Goal: Task Accomplishment & Management: Complete application form

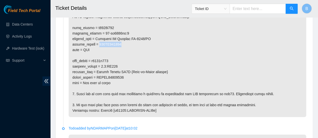
scroll to position [346, 0]
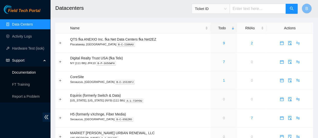
click at [28, 74] on link "Documentation" at bounding box center [24, 73] width 24 height 4
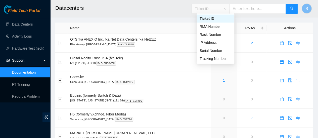
click at [226, 6] on span "Ticket ID" at bounding box center [211, 9] width 32 height 8
drag, startPoint x: 211, startPoint y: 50, endPoint x: 244, endPoint y: 10, distance: 52.6
click at [244, 10] on body "Field Tech Portal Data Centers Activity Logs Hardware Test (isok) Support Docum…" at bounding box center [159, 69] width 318 height 138
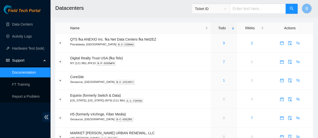
click at [244, 10] on input "text" at bounding box center [257, 9] width 56 height 10
paste input "r34800:CORESITE-EWR3"
type input "r34800:CORESITE-EWR3"
click at [295, 9] on button "button" at bounding box center [291, 9] width 12 height 10
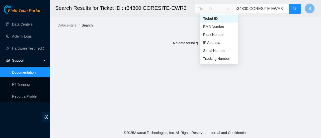
click at [229, 7] on span "Ticket ID" at bounding box center [214, 9] width 32 height 8
click at [216, 51] on div "Serial Number" at bounding box center [219, 51] width 32 height 6
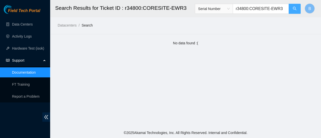
click at [296, 10] on icon "search" at bounding box center [295, 9] width 4 height 4
click at [283, 9] on input "r34800:CORESITE-EWR3" at bounding box center [261, 9] width 56 height 10
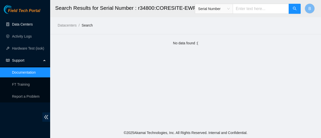
click at [19, 22] on link "Data Centers" at bounding box center [22, 24] width 21 height 4
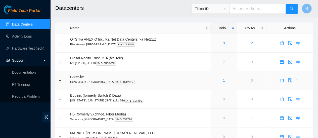
click at [224, 80] on link "1" at bounding box center [224, 81] width 2 height 4
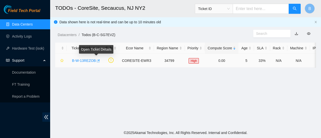
click at [97, 62] on icon "button" at bounding box center [98, 61] width 3 height 3
click at [30, 24] on link "Data Centers" at bounding box center [22, 24] width 21 height 4
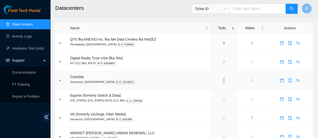
drag, startPoint x: 226, startPoint y: 82, endPoint x: 223, endPoint y: 81, distance: 3.0
click at [223, 81] on div "1" at bounding box center [223, 81] width 21 height 6
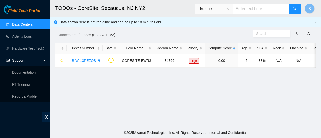
click at [223, 81] on main "TODOs - CoreSite, Secaucus, NJ NY2 Ticket ID B Data shown here is not real-time…" at bounding box center [185, 64] width 271 height 128
click at [94, 62] on link "B-W-13REZOB" at bounding box center [84, 61] width 24 height 4
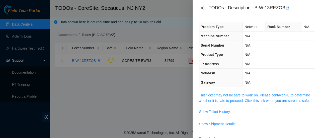
click at [202, 8] on icon "close" at bounding box center [202, 8] width 4 height 4
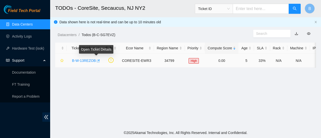
click at [97, 61] on icon "button" at bounding box center [98, 61] width 3 height 3
click at [14, 24] on link "Data Centers" at bounding box center [22, 24] width 21 height 4
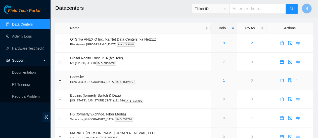
click at [223, 79] on link "1" at bounding box center [224, 81] width 2 height 4
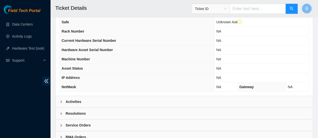
scroll to position [204, 0]
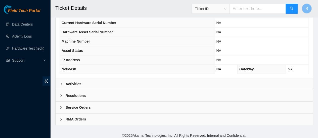
click at [70, 82] on b "Activities" at bounding box center [74, 84] width 16 height 6
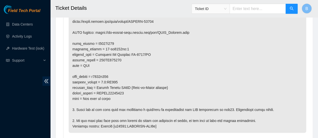
scroll to position [344, 0]
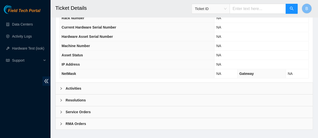
scroll to position [204, 0]
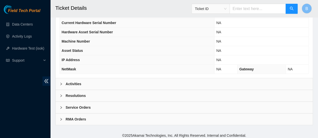
drag, startPoint x: 178, startPoint y: 96, endPoint x: 15, endPoint y: 120, distance: 165.3
click at [15, 120] on div "Field Tech Portal Data Centers Activity Logs Hardware Test (isok) Support" at bounding box center [25, 71] width 50 height 133
click at [70, 81] on b "Activities" at bounding box center [74, 84] width 16 height 6
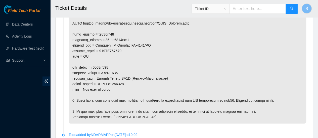
scroll to position [335, 0]
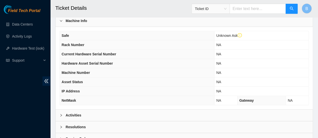
scroll to position [204, 0]
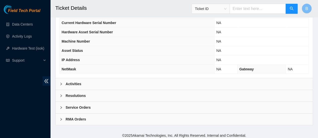
click at [70, 81] on b "Activities" at bounding box center [74, 84] width 16 height 6
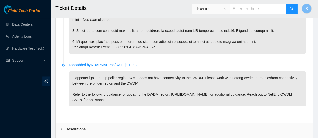
scroll to position [405, 0]
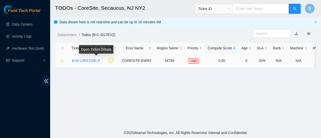
click at [97, 59] on button "button" at bounding box center [98, 61] width 4 height 8
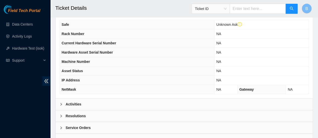
scroll to position [184, 0]
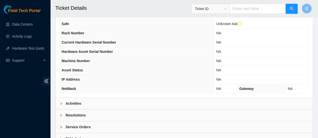
click at [91, 98] on div "Activities" at bounding box center [184, 104] width 257 height 12
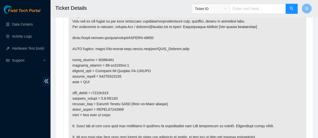
scroll to position [312, 0]
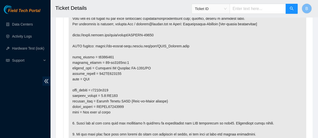
click at [196, 116] on p at bounding box center [187, 70] width 237 height 151
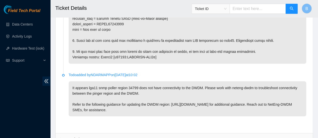
scroll to position [395, 0]
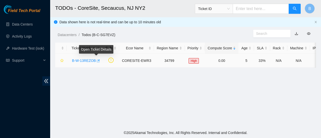
click at [98, 61] on icon "button" at bounding box center [98, 61] width 4 height 4
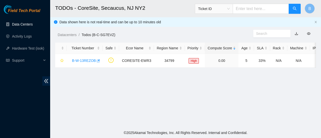
click at [17, 25] on link "Data Centers" at bounding box center [22, 24] width 21 height 4
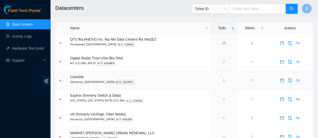
click at [223, 81] on link "1" at bounding box center [224, 81] width 2 height 4
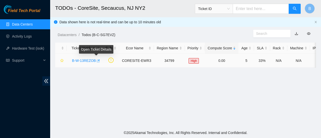
click at [98, 61] on icon "button" at bounding box center [98, 61] width 3 height 3
click at [96, 61] on icon "button" at bounding box center [98, 61] width 4 height 4
click at [97, 60] on icon "button" at bounding box center [98, 61] width 4 height 4
click at [27, 26] on link "Data Centers" at bounding box center [22, 24] width 21 height 4
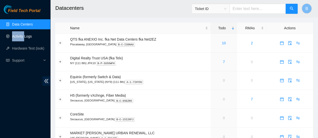
drag, startPoint x: 25, startPoint y: 31, endPoint x: 24, endPoint y: 34, distance: 4.0
click at [24, 34] on ul "Data Centers Activity Logs Hardware Test (isok) Support" at bounding box center [25, 42] width 50 height 48
click at [24, 34] on link "Activity Logs" at bounding box center [22, 36] width 20 height 4
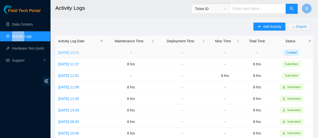
click at [73, 53] on link "Wed, 27 Aug 2025 13:11" at bounding box center [68, 53] width 21 height 4
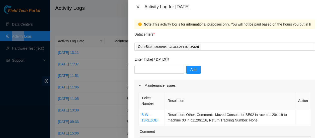
click at [139, 7] on icon "close" at bounding box center [138, 7] width 4 height 4
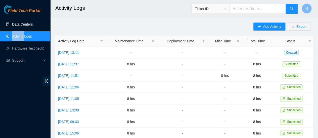
click at [18, 24] on link "Data Centers" at bounding box center [22, 24] width 21 height 4
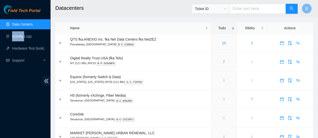
click at [23, 25] on link "Data Centers" at bounding box center [22, 24] width 21 height 4
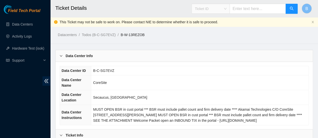
click at [222, 9] on span "Ticket ID" at bounding box center [211, 9] width 32 height 8
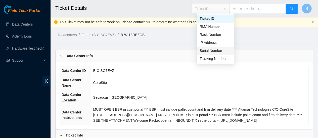
click at [215, 51] on div "Serial Number" at bounding box center [215, 51] width 32 height 6
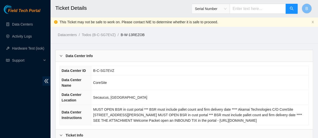
click at [254, 8] on input "text" at bounding box center [257, 9] width 56 height 10
type input "AKL419427"
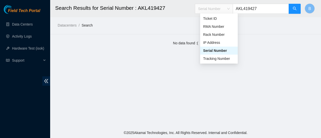
click at [228, 11] on span "Serial Number" at bounding box center [214, 9] width 32 height 8
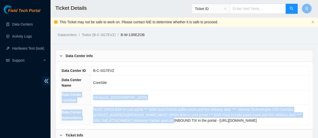
drag, startPoint x: 149, startPoint y: 123, endPoint x: 178, endPoint y: 20, distance: 106.5
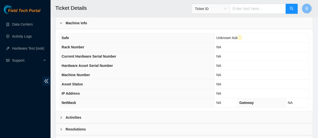
scroll to position [170, 0]
click at [74, 118] on div "Activities" at bounding box center [184, 118] width 257 height 12
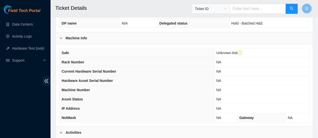
scroll to position [140, 0]
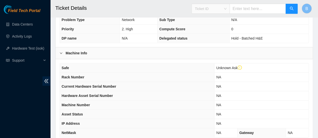
click at [217, 11] on span "Ticket ID" at bounding box center [211, 9] width 32 height 8
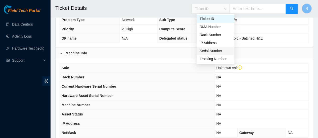
click at [214, 49] on div "Serial Number" at bounding box center [215, 51] width 32 height 6
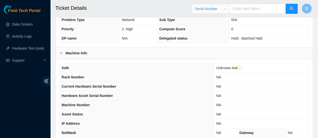
click at [257, 11] on input "text" at bounding box center [257, 9] width 56 height 10
paste input "Ray Bernal 8/27/2025 12:39 PM • Todo updated. The region we want to move this t…"
click at [240, 9] on input "Ray Bernal 8/27/2025 12:39 PM • Todo updated. The region we want to move this t…" at bounding box center [257, 9] width 56 height 10
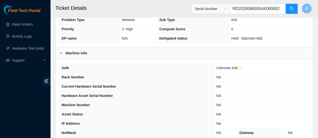
type input "D2020066505AK000002"
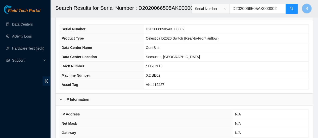
scroll to position [66, 0]
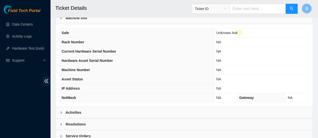
scroll to position [204, 0]
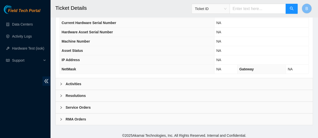
click at [72, 81] on b "Activities" at bounding box center [74, 84] width 16 height 6
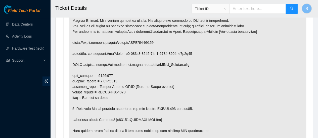
scroll to position [306, 0]
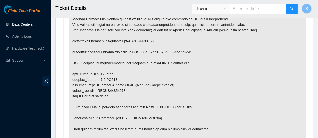
click at [22, 26] on link "Data Centers" at bounding box center [22, 24] width 21 height 4
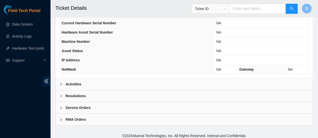
scroll to position [202, 0]
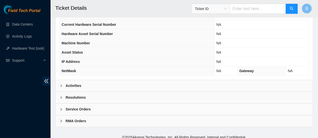
click at [66, 95] on b "Resolutions" at bounding box center [76, 98] width 20 height 6
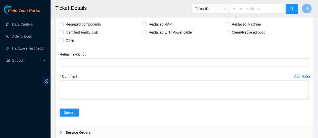
scroll to position [299, 0]
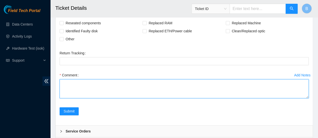
click at [72, 87] on textarea "Comment" at bounding box center [184, 88] width 249 height 19
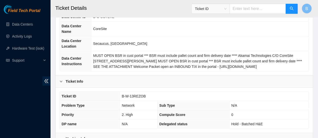
scroll to position [76, 0]
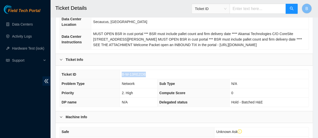
drag, startPoint x: 147, startPoint y: 73, endPoint x: 121, endPoint y: 74, distance: 26.4
click at [121, 74] on td "B-W-13REZOB" at bounding box center [214, 74] width 188 height 9
copy span "B-W-13REZOB"
click at [17, 22] on link "Data Centers" at bounding box center [22, 24] width 21 height 4
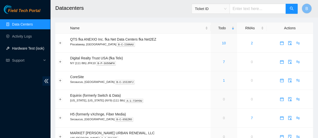
click at [21, 47] on link "Hardware Test (isok)" at bounding box center [28, 48] width 32 height 4
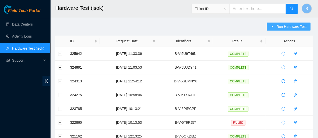
click at [285, 27] on span "Run Hardware Test" at bounding box center [291, 27] width 30 height 6
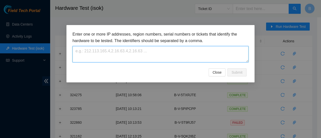
click at [103, 54] on textarea at bounding box center [161, 54] width 176 height 16
paste textarea "B-W-13REZOB"
type textarea "B-W-13REZOB"
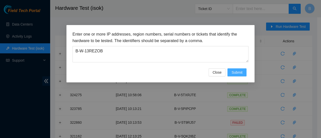
click at [243, 74] on button "Submit" at bounding box center [237, 73] width 19 height 8
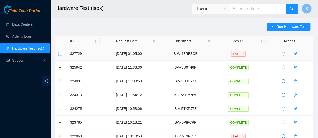
click at [61, 55] on button "Expand row" at bounding box center [60, 54] width 4 height 4
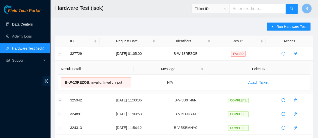
click at [21, 26] on link "Data Centers" at bounding box center [22, 24] width 21 height 4
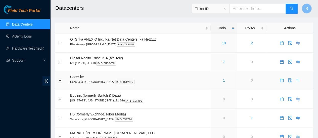
click at [223, 80] on link "1" at bounding box center [224, 81] width 2 height 4
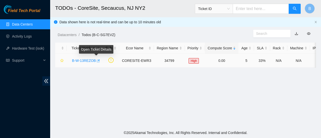
click at [97, 62] on icon "button" at bounding box center [98, 61] width 4 height 4
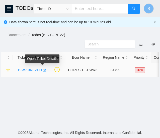
click at [43, 71] on icon "button" at bounding box center [44, 71] width 4 height 4
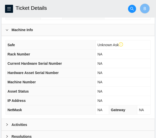
scroll to position [228, 0]
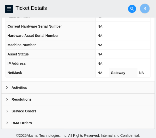
click at [18, 85] on b "Activities" at bounding box center [20, 88] width 16 height 6
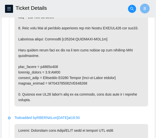
scroll to position [430, 0]
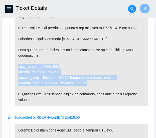
drag, startPoint x: 86, startPoint y: 81, endPoint x: 15, endPoint y: 64, distance: 73.0
click at [15, 64] on p at bounding box center [82, 5] width 134 height 201
copy p "rack_number = c1120r119 machine_number = 0.2:BE02 product_name = Celestica D202…"
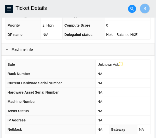
scroll to position [228, 0]
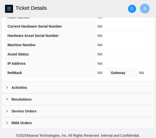
click at [4, 96] on div "Resolutions" at bounding box center [78, 99] width 153 height 12
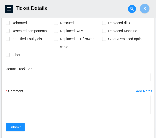
scroll to position [338, 0]
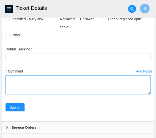
click at [25, 79] on textarea "Comment" at bounding box center [78, 84] width 145 height 19
click at [22, 82] on textarea "Comment" at bounding box center [78, 84] width 145 height 19
type textarea "_"
click at [25, 75] on textarea "-" at bounding box center [78, 84] width 145 height 19
click at [34, 78] on textarea "-Moved Console to a new machine" at bounding box center [78, 84] width 145 height 19
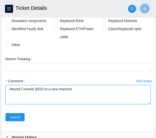
scroll to position [330, 0]
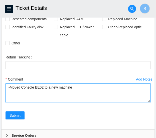
click at [75, 88] on textarea "-Moved Console BE02 to a new machine" at bounding box center [78, 92] width 145 height 19
paste textarea "rack_number = c1120r119 machine_number = 0.2:BE02 product_name = Celestica D202…"
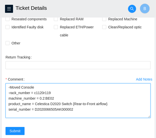
scroll to position [0, 0]
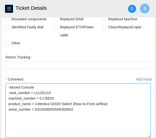
drag, startPoint x: 150, startPoint y: 99, endPoint x: 143, endPoint y: 134, distance: 36.4
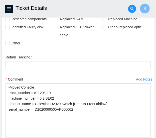
drag, startPoint x: 143, startPoint y: 134, endPoint x: 47, endPoint y: 69, distance: 115.4
click at [47, 69] on div "Return Tracking" at bounding box center [78, 64] width 149 height 22
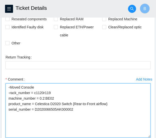
click at [10, 91] on textarea "-Moved Console -rack_number = c1120r119 machine_number = 0.2:BE02 product_name …" at bounding box center [78, 110] width 145 height 54
click at [34, 124] on textarea "-Moved Console -Rack_number = c1120r119 machine_number = 0.2:BE02 product_name …" at bounding box center [78, 110] width 145 height 54
click at [76, 106] on textarea "-Moved Console -Rack_number = c1120r119 machine_number = 0.2:BE02 product_name …" at bounding box center [78, 110] width 145 height 54
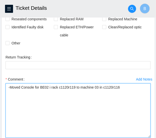
click at [48, 86] on textarea "-Moved Console for BE02 i rack c1120r119 to machine 03 in c1120r116" at bounding box center [78, 110] width 145 height 54
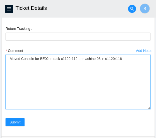
scroll to position [390, 0]
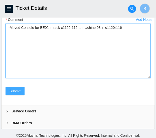
type textarea "-Moved Console for BE02 in rack c1120r119 to machine 03 in c1120r116"
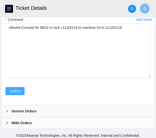
click at [19, 89] on span "Submit" at bounding box center [15, 91] width 11 height 6
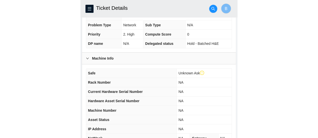
scroll to position [0, 0]
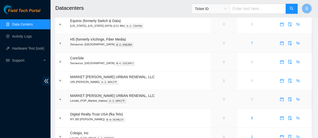
scroll to position [81, 0]
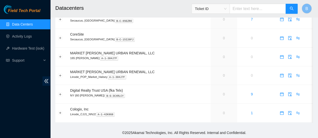
click at [18, 25] on link "Data Centers" at bounding box center [22, 24] width 21 height 4
